Goal: Information Seeking & Learning: Learn about a topic

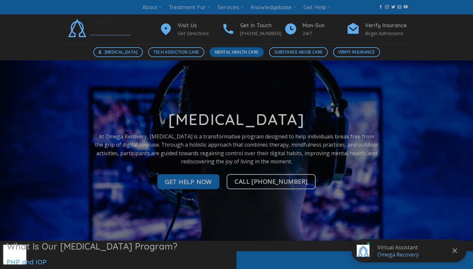
click at [243, 51] on span "Mental Health Care" at bounding box center [236, 52] width 43 height 6
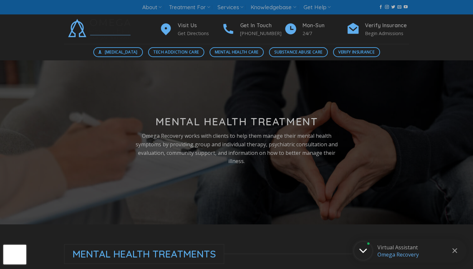
click at [118, 58] on div "Digital Detox Tech Addiction Care Mental Health Care Substance Abuse Care Verif…" at bounding box center [236, 52] width 473 height 16
click at [118, 54] on span "[MEDICAL_DATA]" at bounding box center [121, 52] width 33 height 6
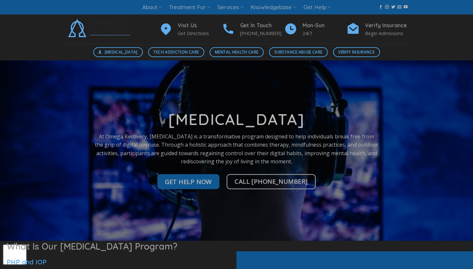
click at [166, 52] on span "Tech Addiction Care" at bounding box center [175, 52] width 45 height 6
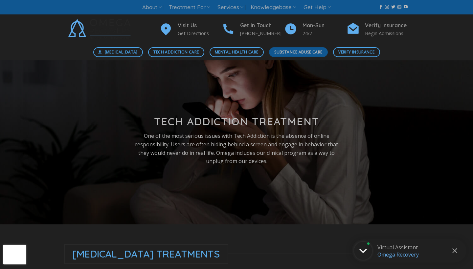
click at [313, 54] on span "Substance Abuse Care" at bounding box center [298, 52] width 48 height 6
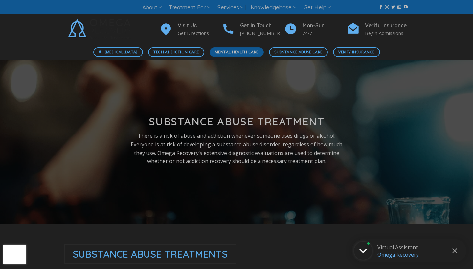
click at [252, 53] on span "Mental Health Care" at bounding box center [236, 52] width 43 height 6
